Goal: Find specific page/section: Find specific page/section

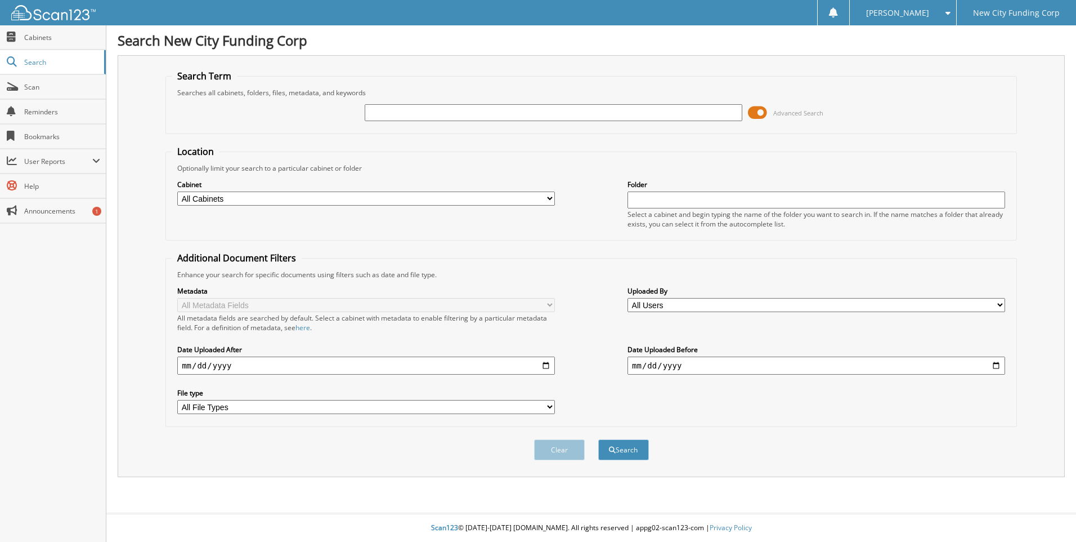
click at [386, 111] on input "text" at bounding box center [554, 112] width 378 height 17
type input "372488"
click at [598, 439] on button "Search" at bounding box center [623, 449] width 51 height 21
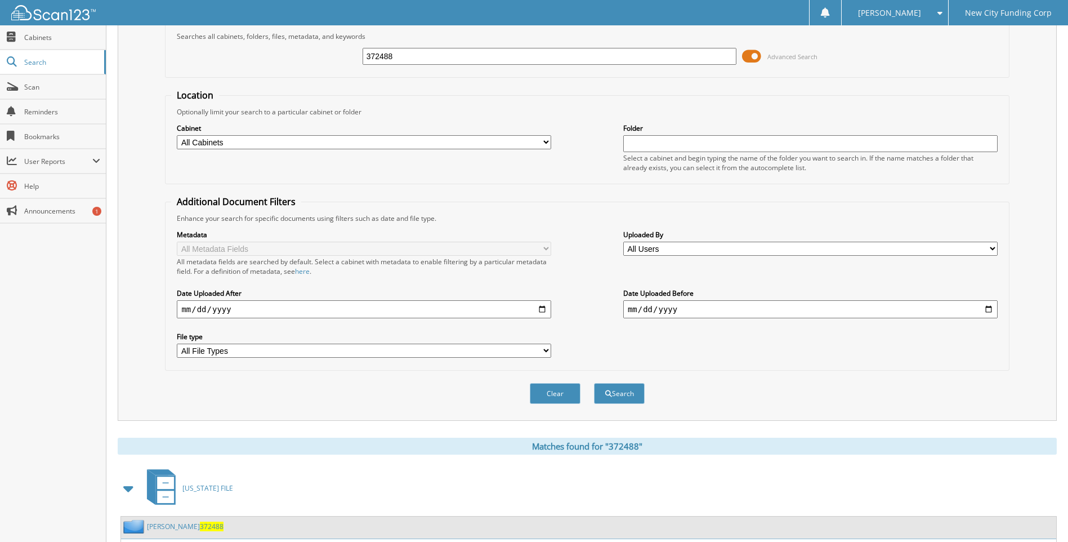
scroll to position [132, 0]
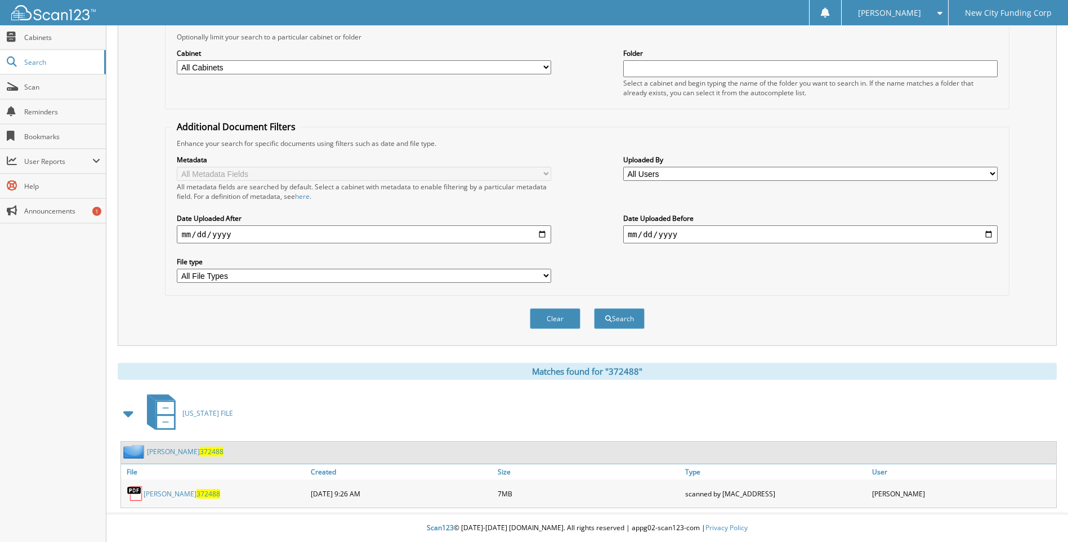
click at [164, 490] on link "[PERSON_NAME] 372488" at bounding box center [182, 494] width 77 height 10
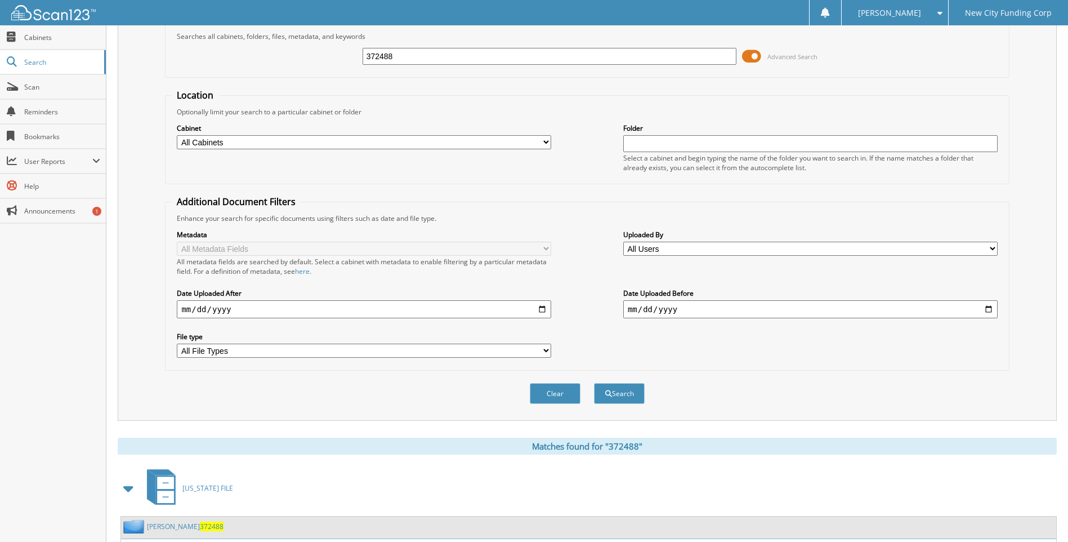
scroll to position [0, 0]
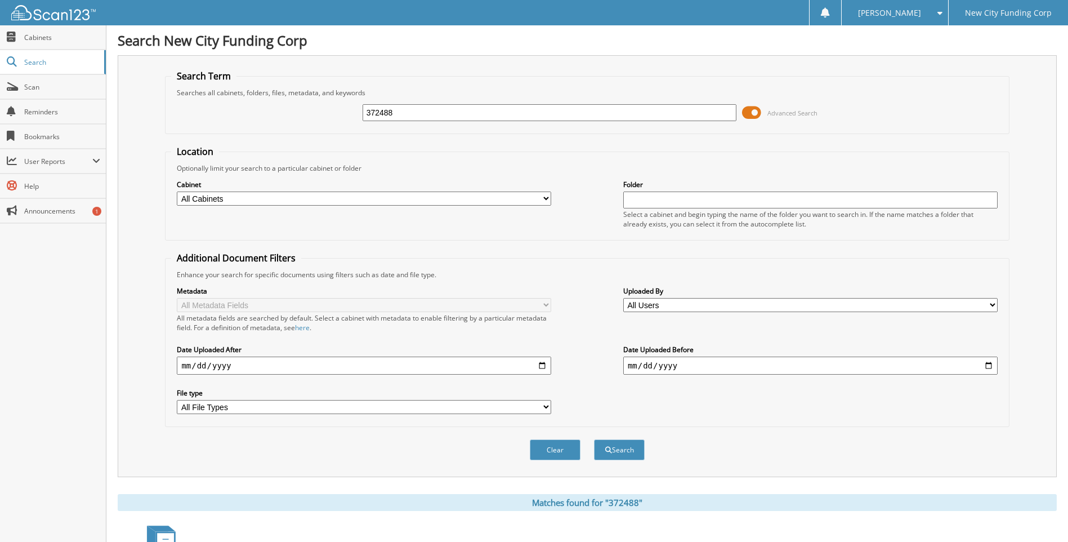
click at [425, 115] on input "372488" at bounding box center [550, 112] width 374 height 17
type input "375940"
click at [594, 439] on button "Search" at bounding box center [619, 449] width 51 height 21
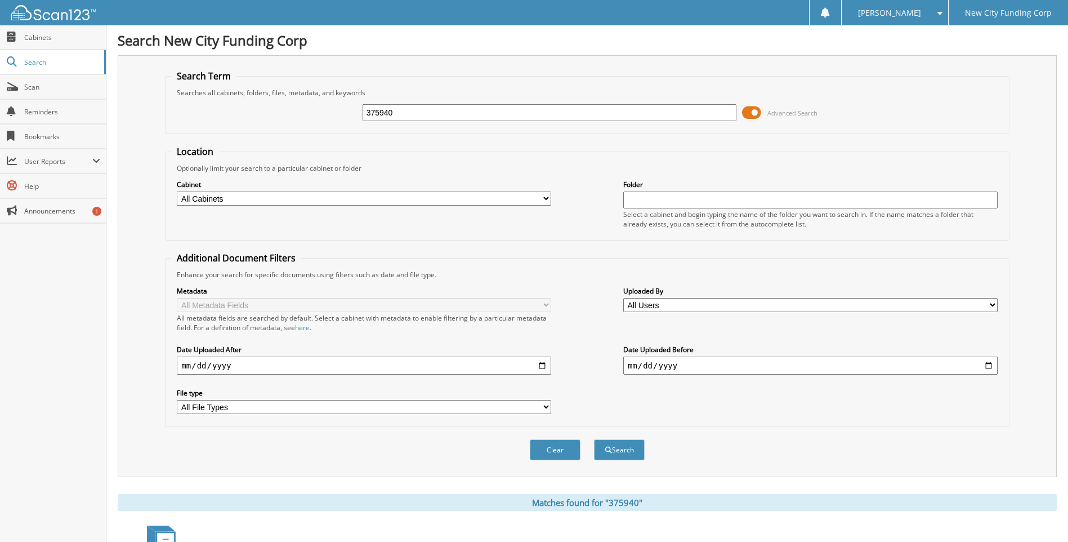
scroll to position [132, 0]
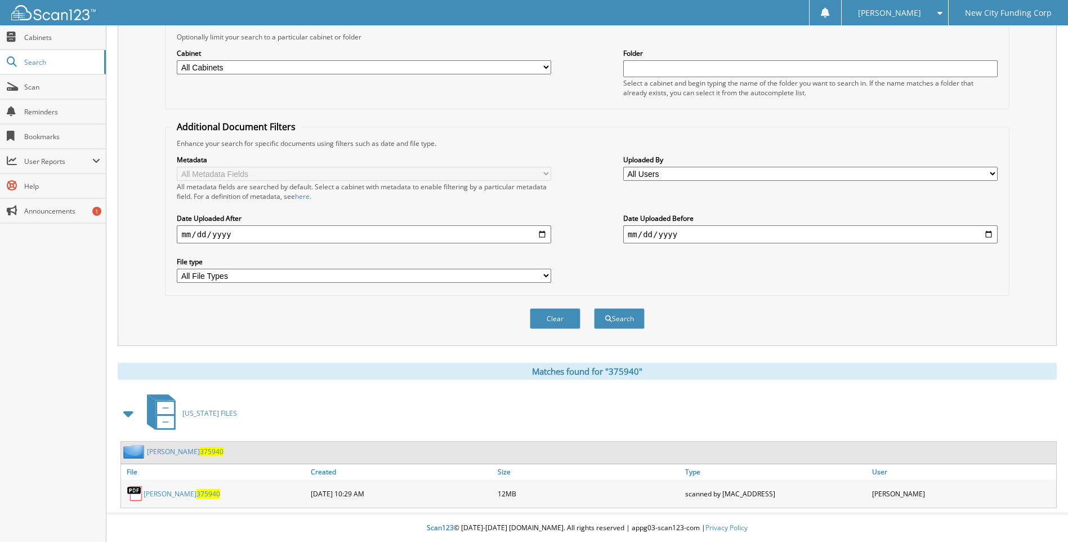
click at [181, 498] on link "rondell bernard 375940" at bounding box center [182, 494] width 77 height 10
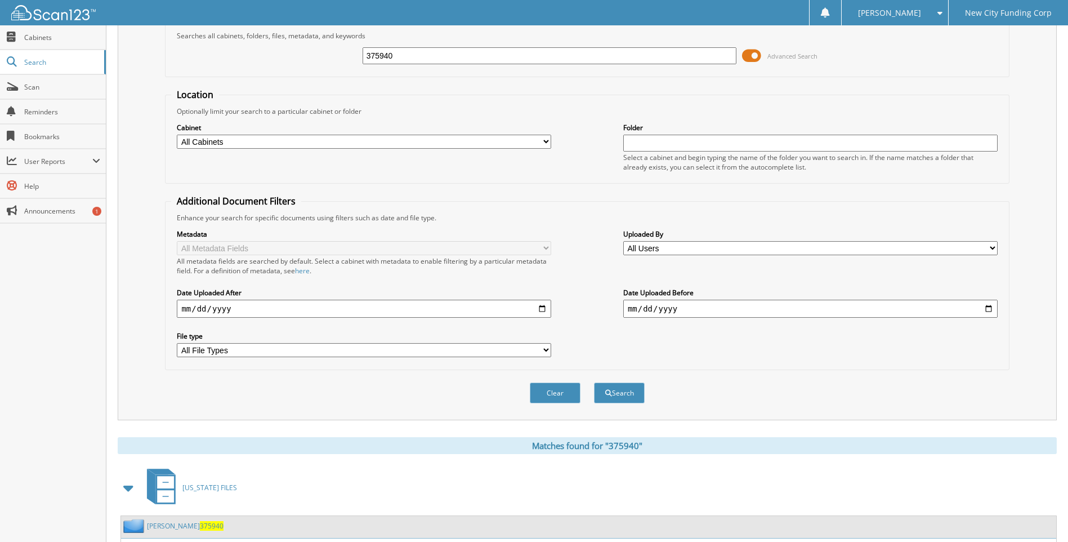
scroll to position [0, 0]
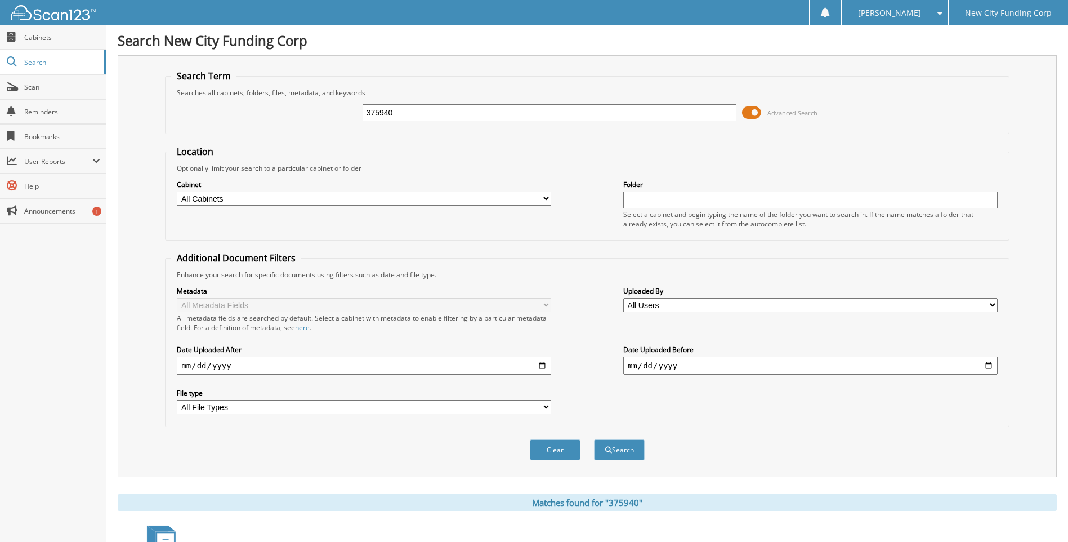
click at [408, 118] on input "375940" at bounding box center [550, 112] width 374 height 17
type input "366997"
click at [594, 439] on button "Search" at bounding box center [619, 449] width 51 height 21
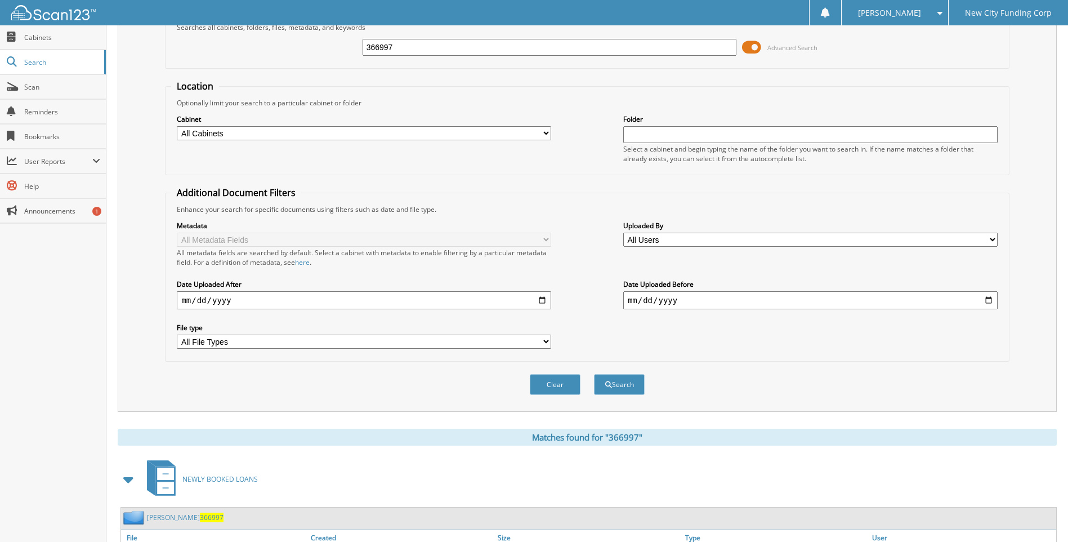
scroll to position [132, 0]
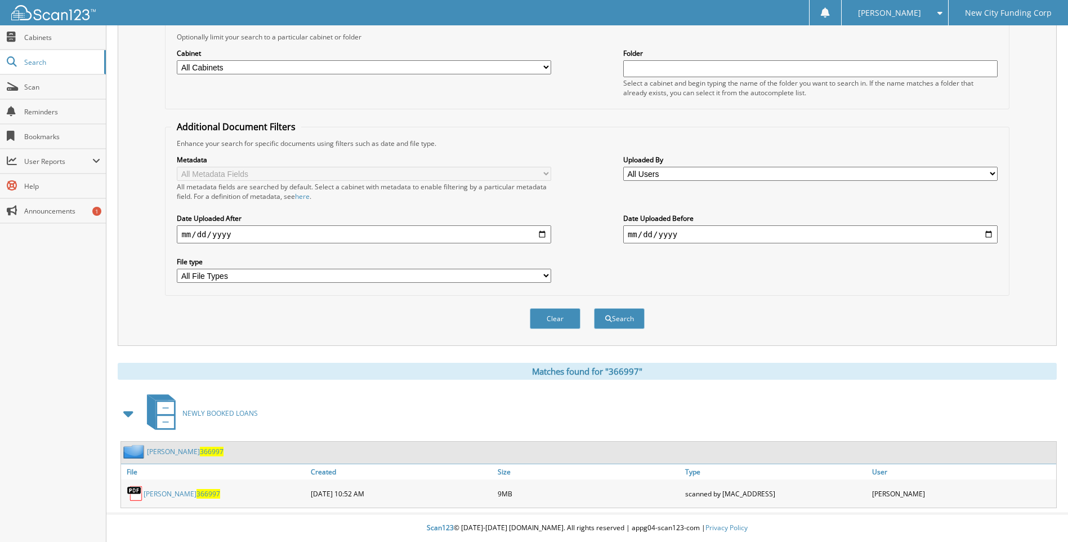
click at [196, 493] on span "366997" at bounding box center [208, 494] width 24 height 10
